Goal: Information Seeking & Learning: Learn about a topic

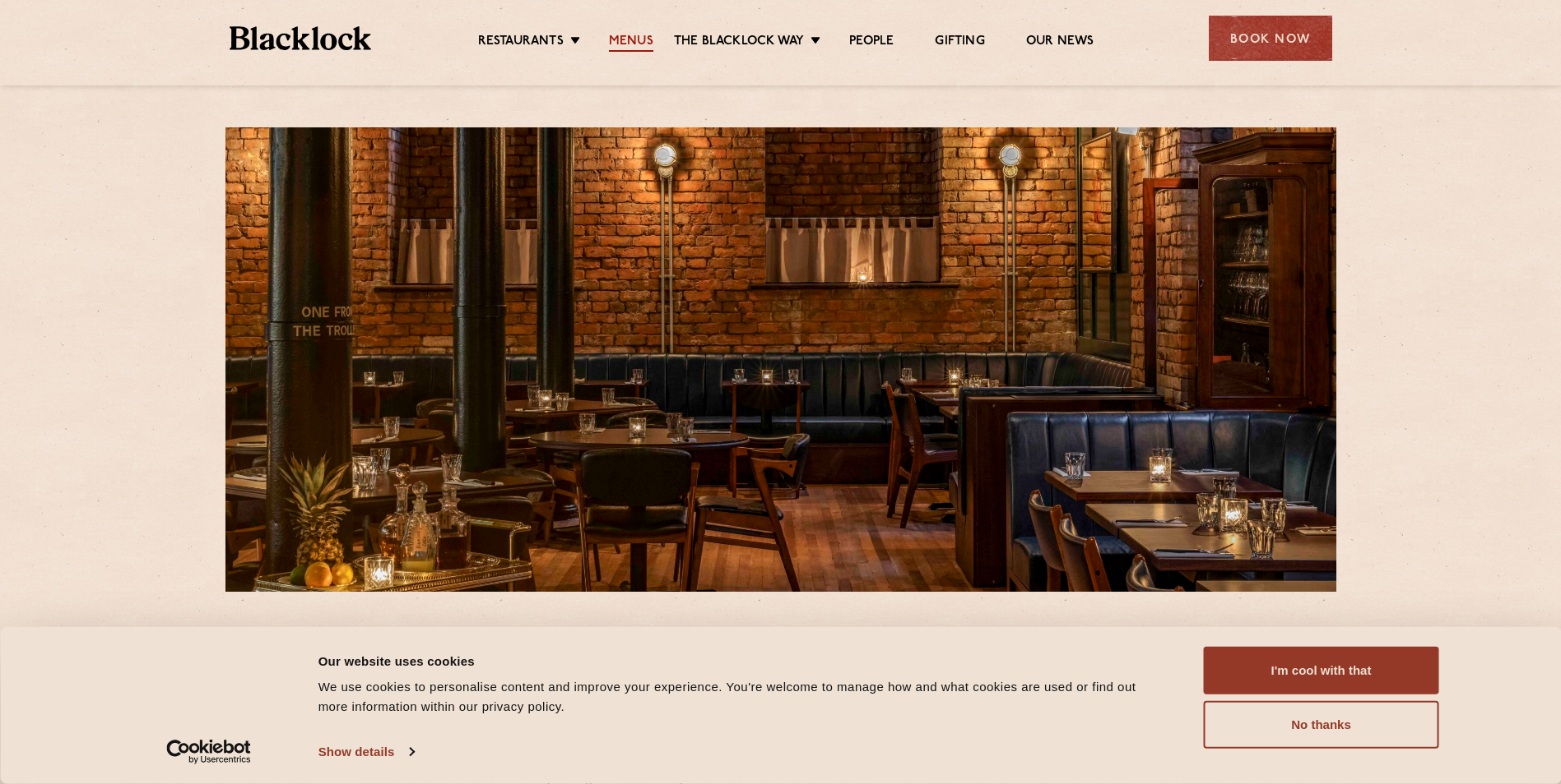
click at [648, 45] on link "Menus" at bounding box center [631, 43] width 45 height 18
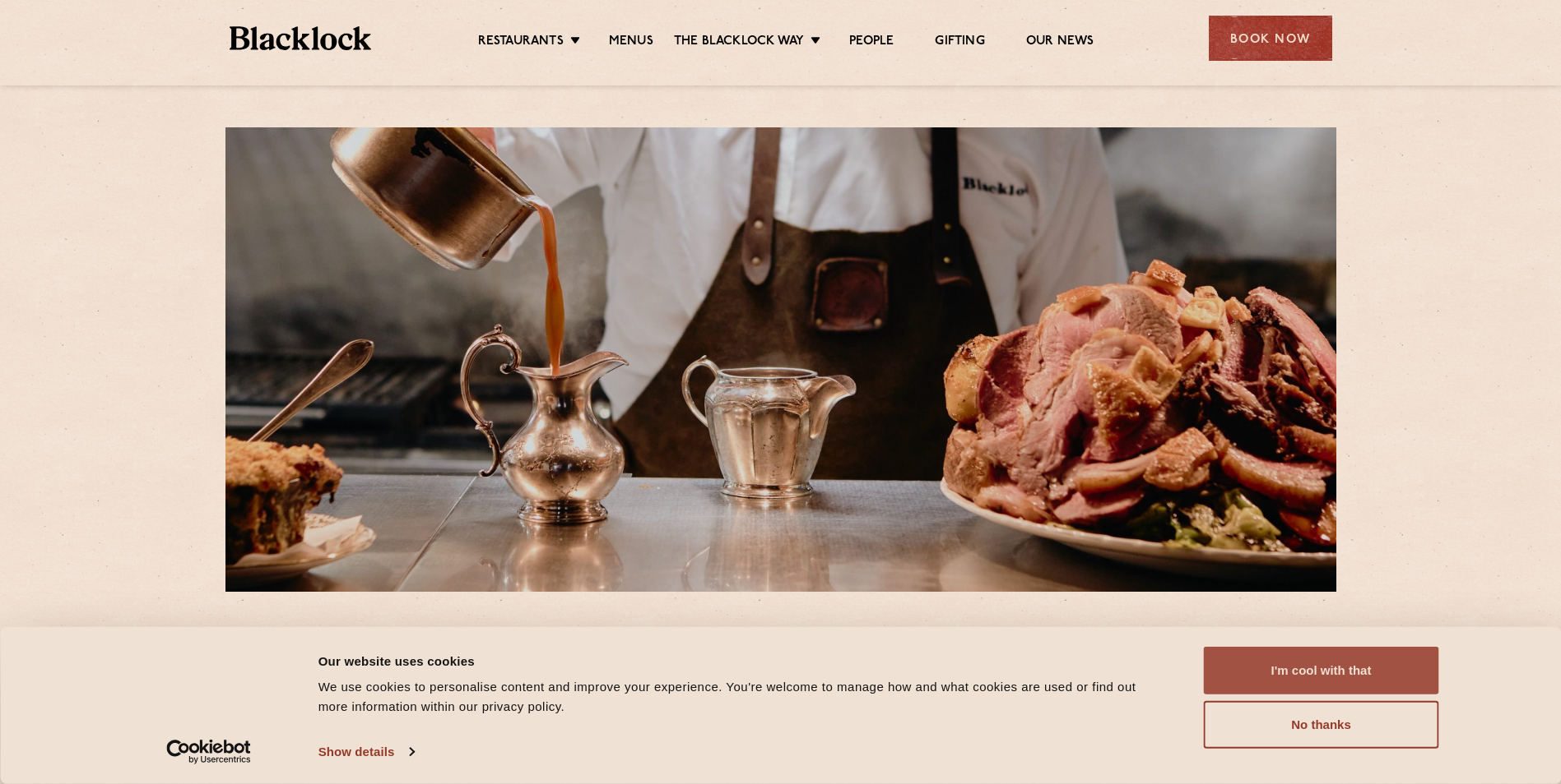
click at [1364, 665] on button "I'm cool with that" at bounding box center [1322, 671] width 235 height 48
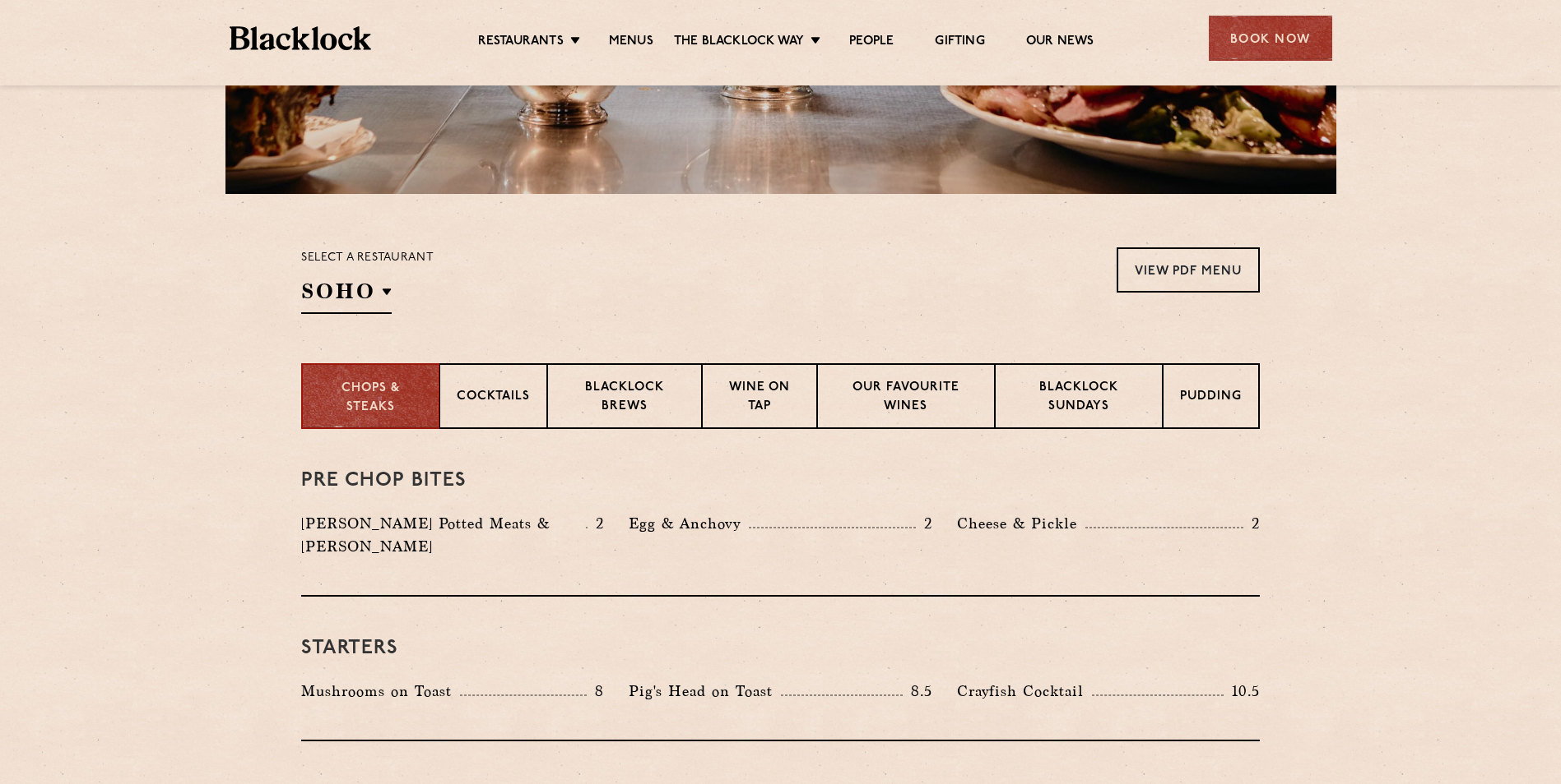
scroll to position [411, 0]
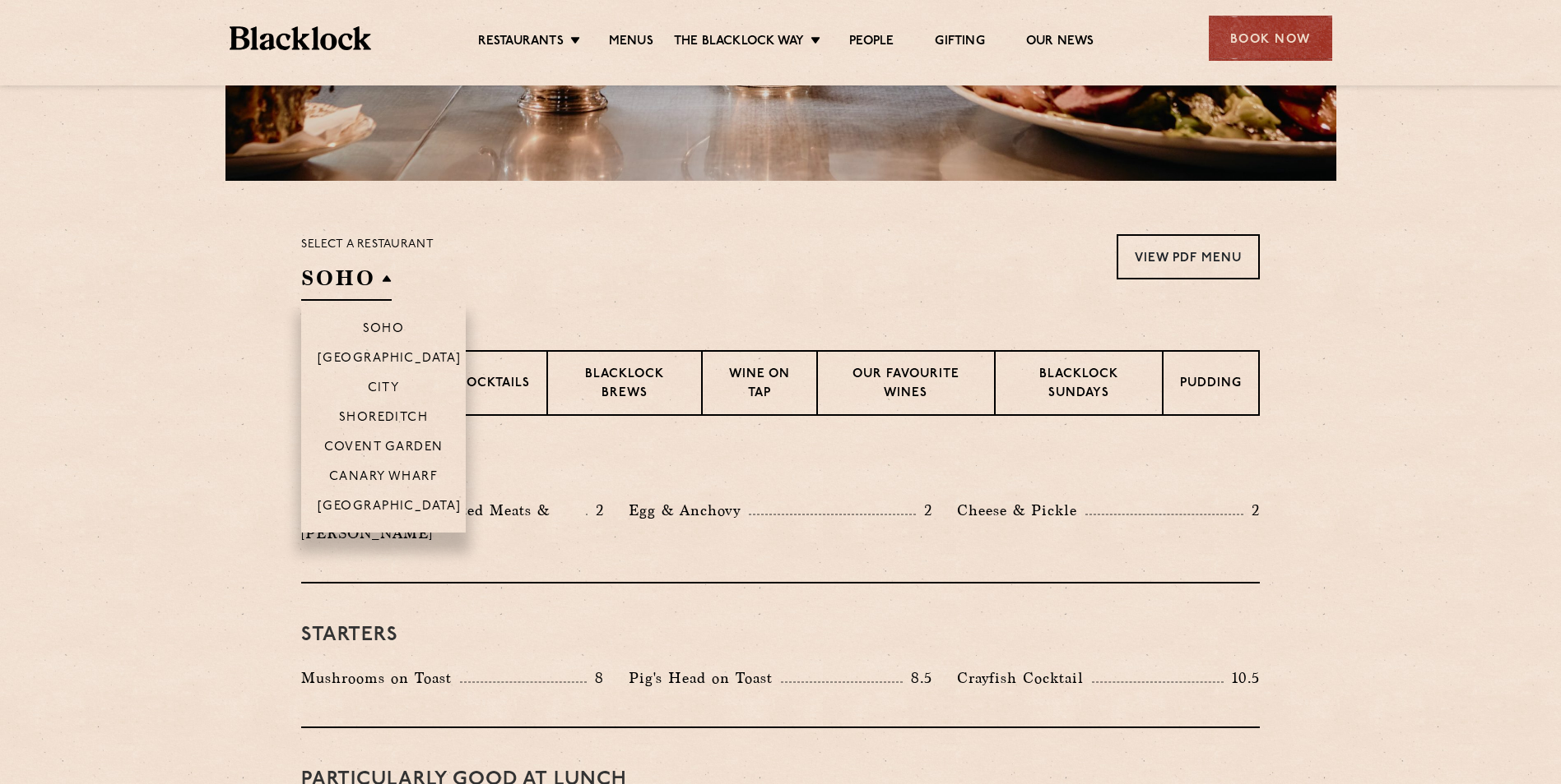
click at [381, 281] on h2 "SOHO" at bounding box center [346, 282] width 91 height 37
click at [366, 507] on p "[GEOGRAPHIC_DATA]" at bounding box center [390, 508] width 144 height 17
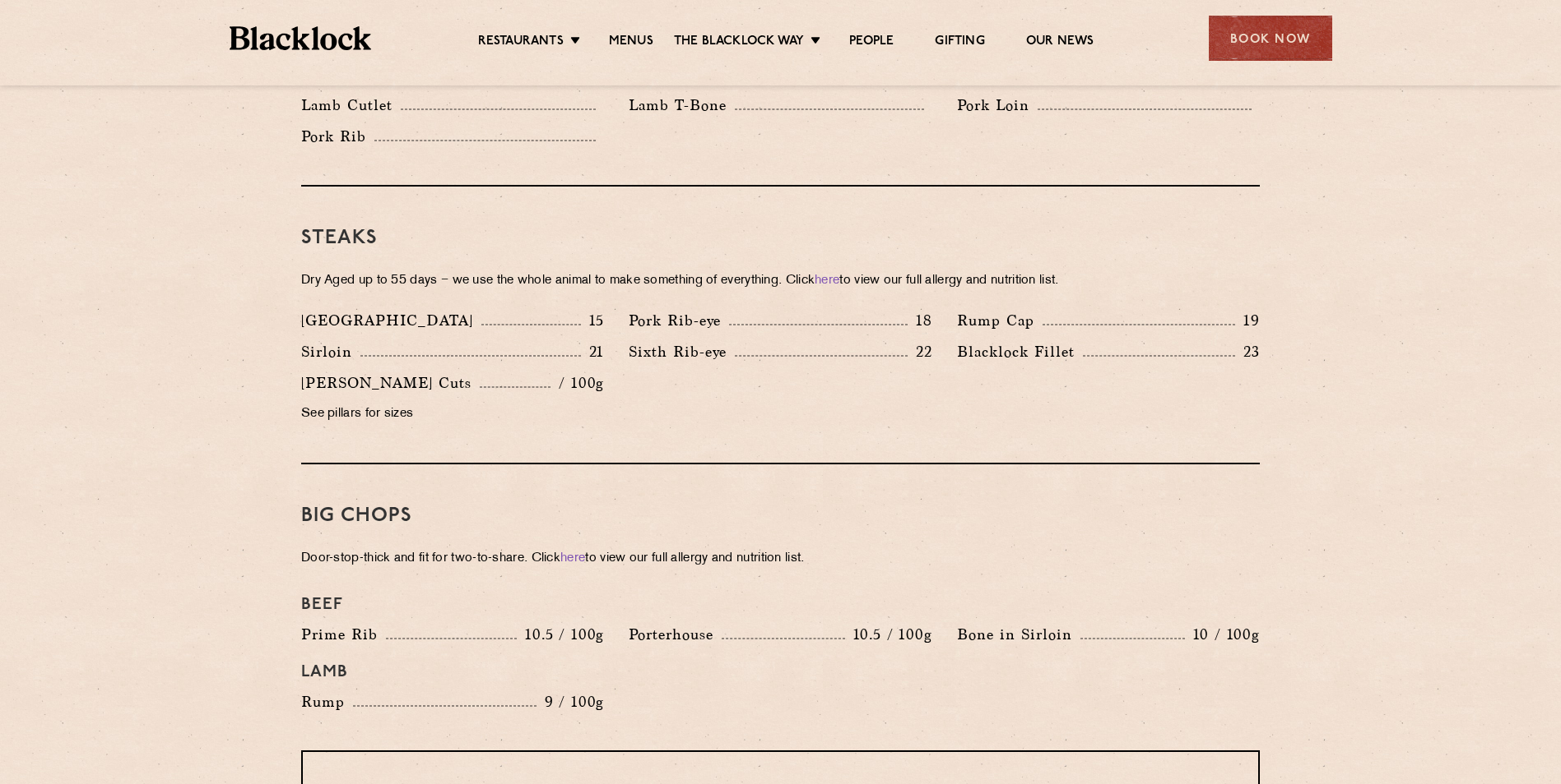
scroll to position [1477, 0]
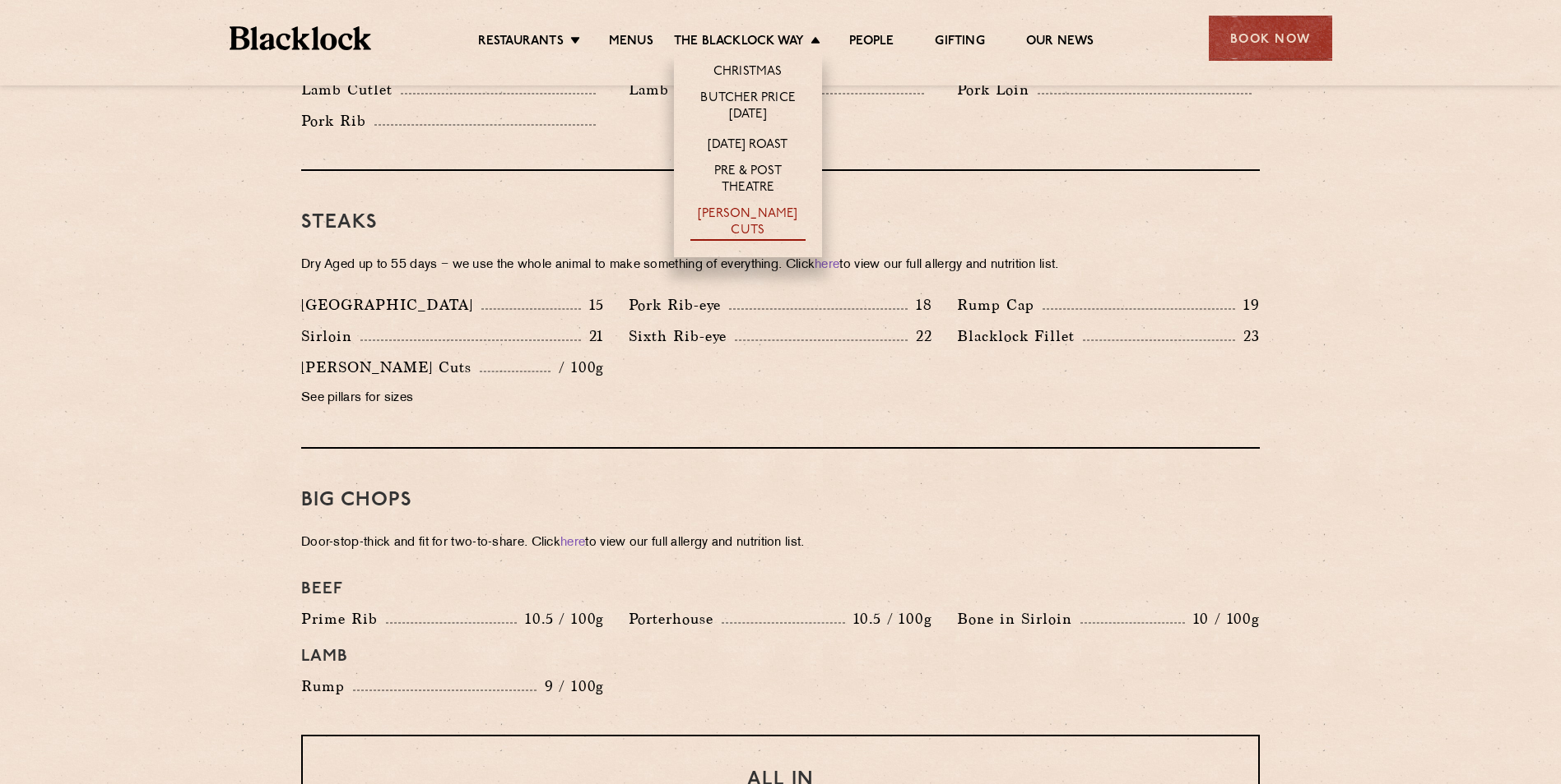
click at [759, 213] on link "[PERSON_NAME] Cuts" at bounding box center [749, 223] width 116 height 35
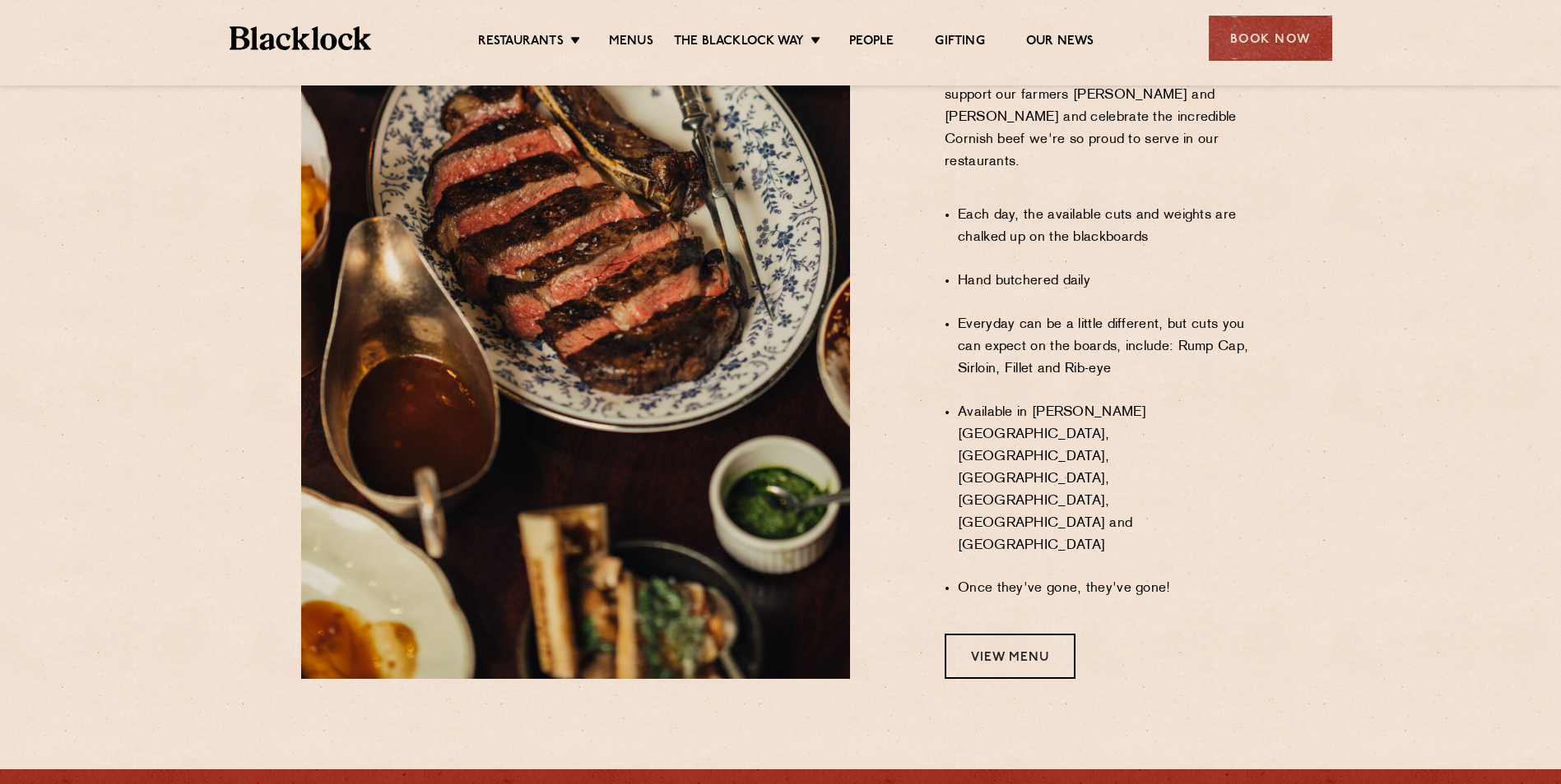
scroll to position [1375, 0]
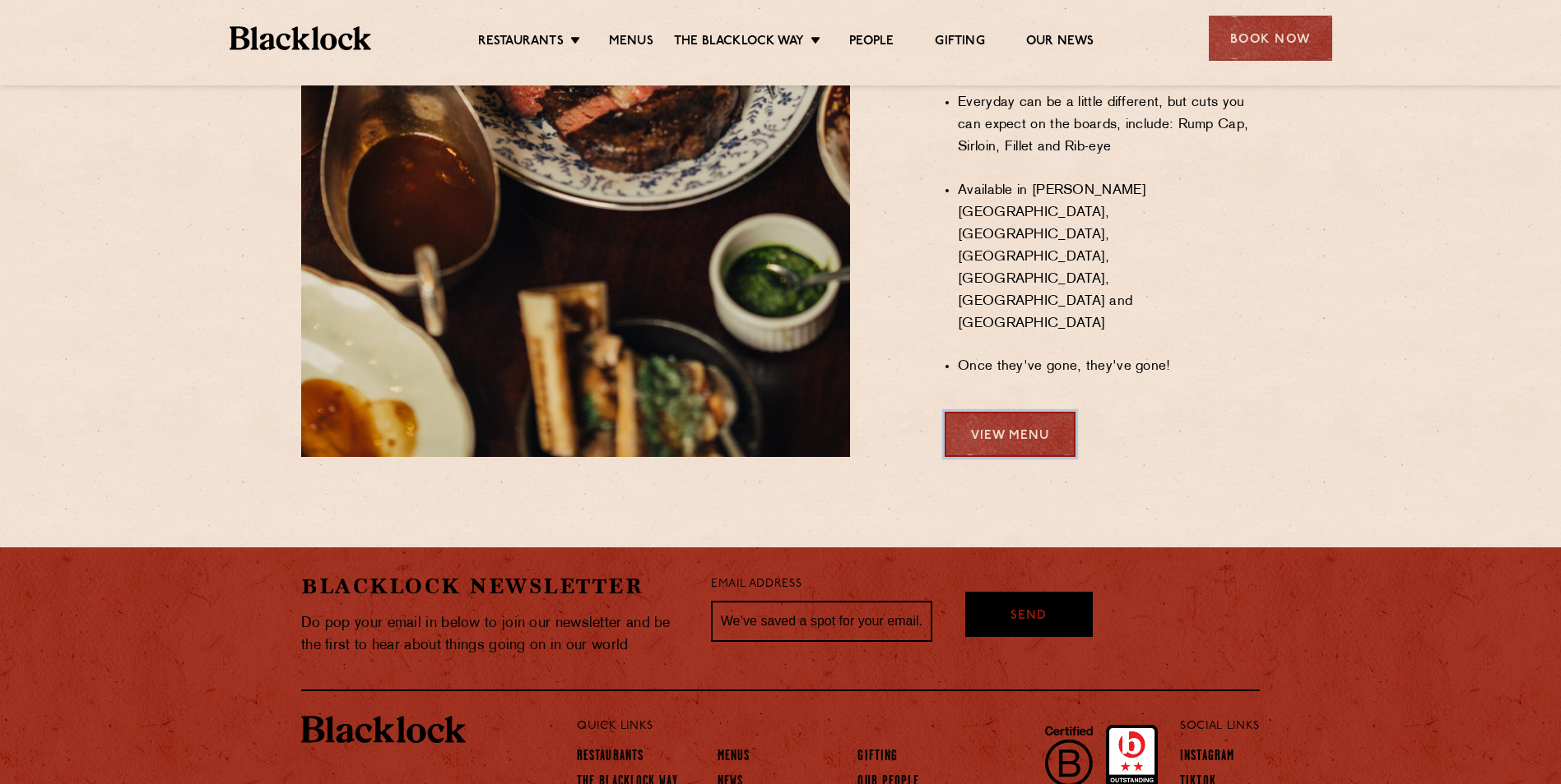
click at [1049, 412] on link "View Menu" at bounding box center [1010, 434] width 131 height 45
